Goal: Navigation & Orientation: Find specific page/section

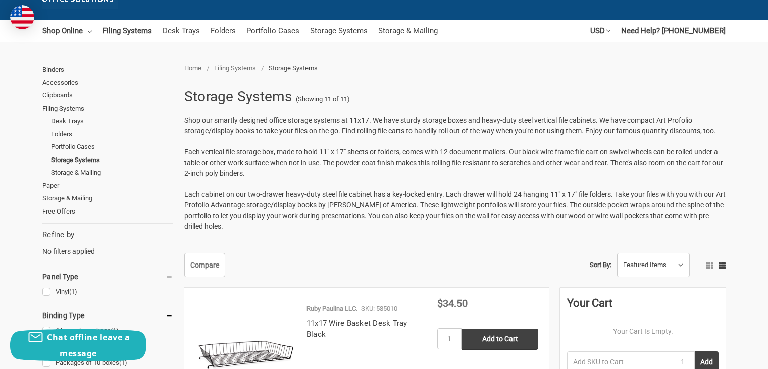
scroll to position [101, 0]
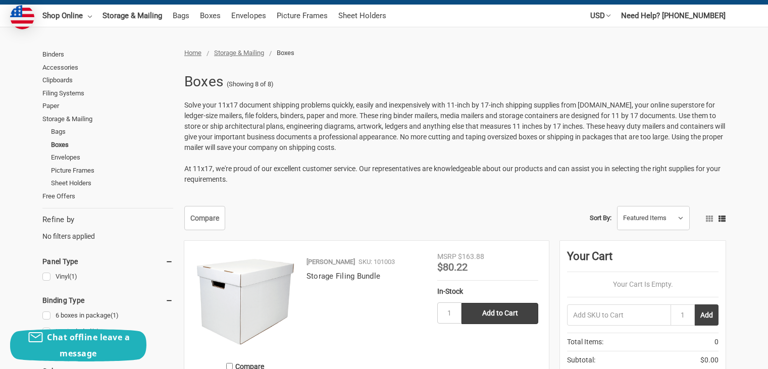
scroll to position [101, 0]
